Goal: Find specific page/section: Find specific page/section

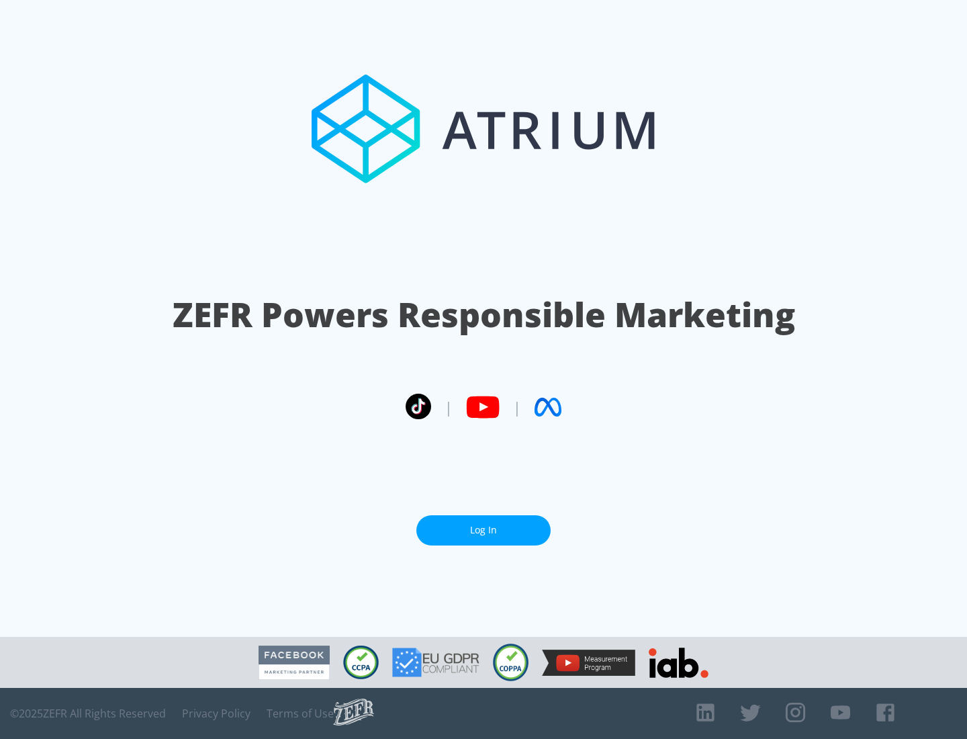
click at [484, 530] on link "Log In" at bounding box center [483, 530] width 134 height 30
